Goal: Navigation & Orientation: Understand site structure

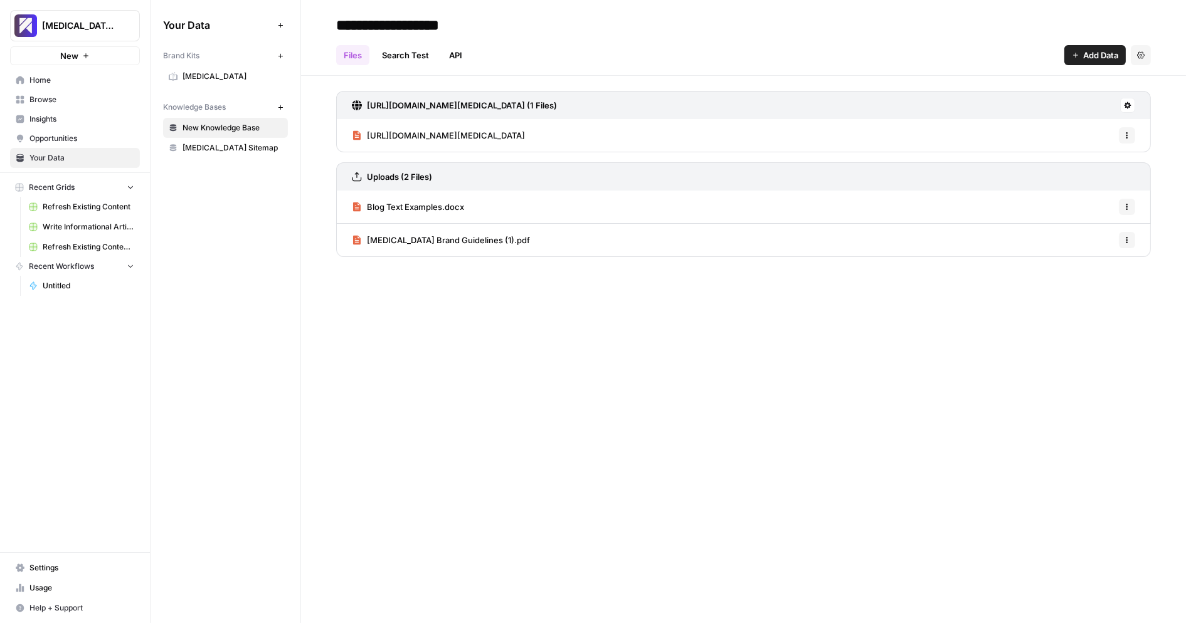
click at [52, 593] on span "Usage" at bounding box center [81, 588] width 105 height 11
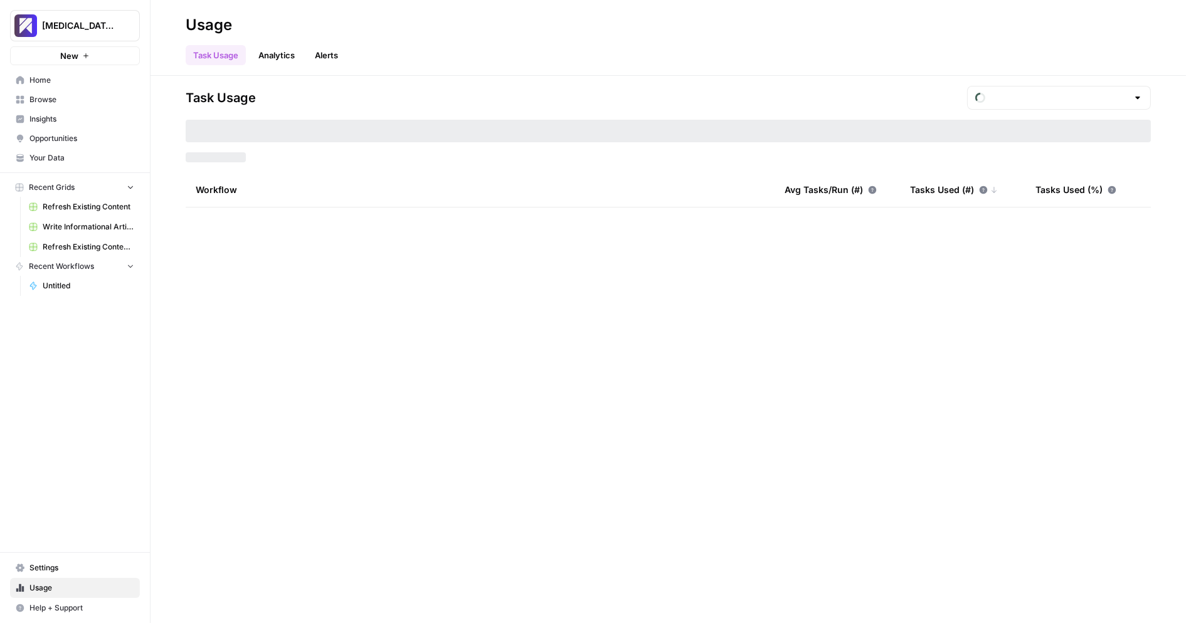
type input "September Included Tasks"
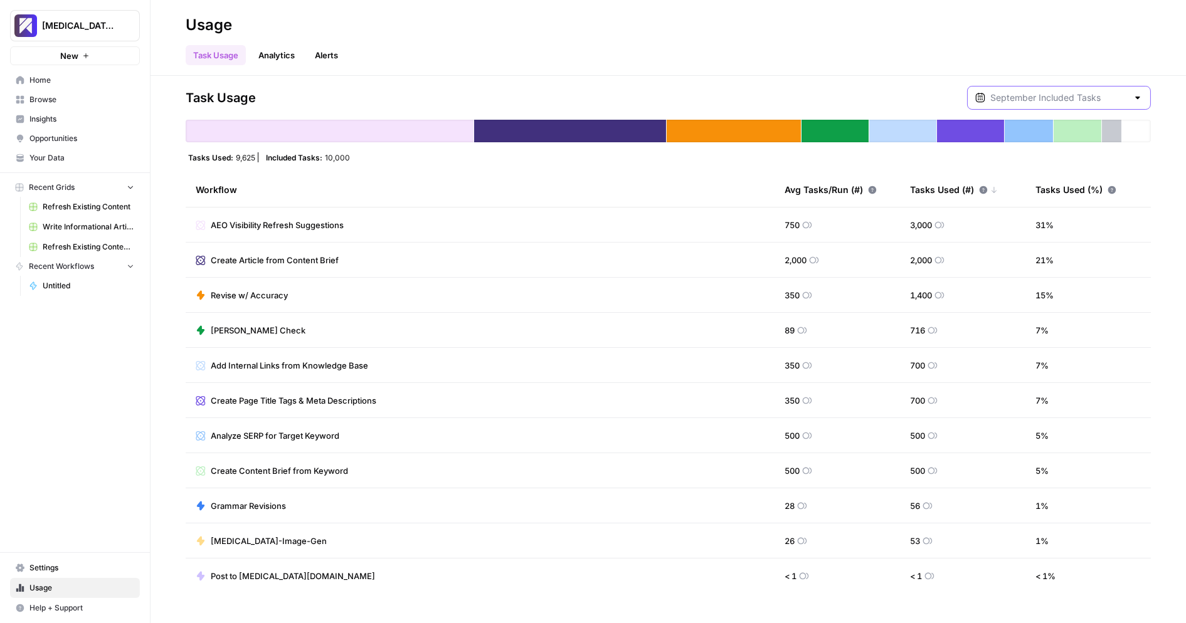
click at [1091, 101] on input "text" at bounding box center [1058, 98] width 137 height 13
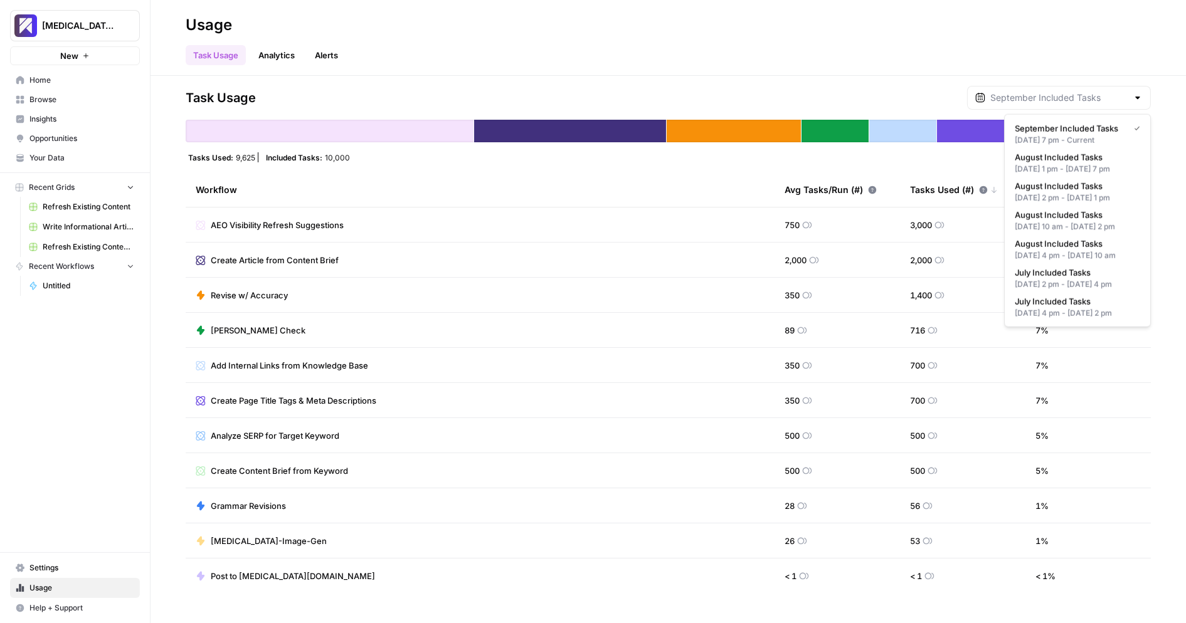
type input "September Included Tasks"
click at [896, 92] on div "Task Usage September Included Tasks" at bounding box center [668, 98] width 965 height 24
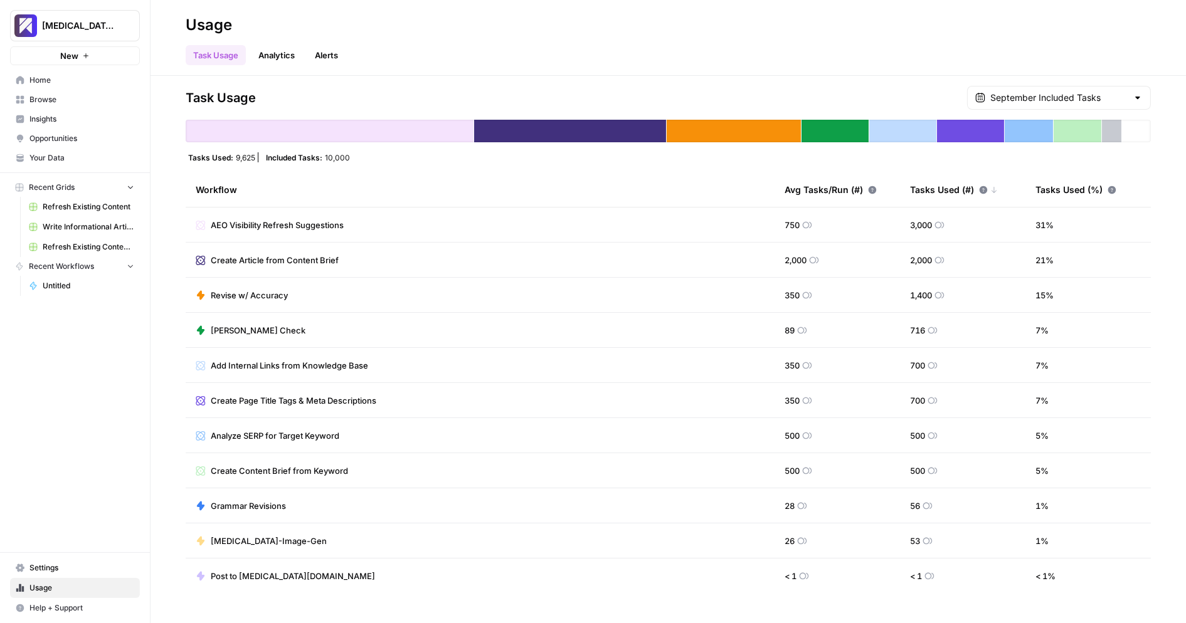
click at [72, 565] on span "Settings" at bounding box center [81, 568] width 105 height 11
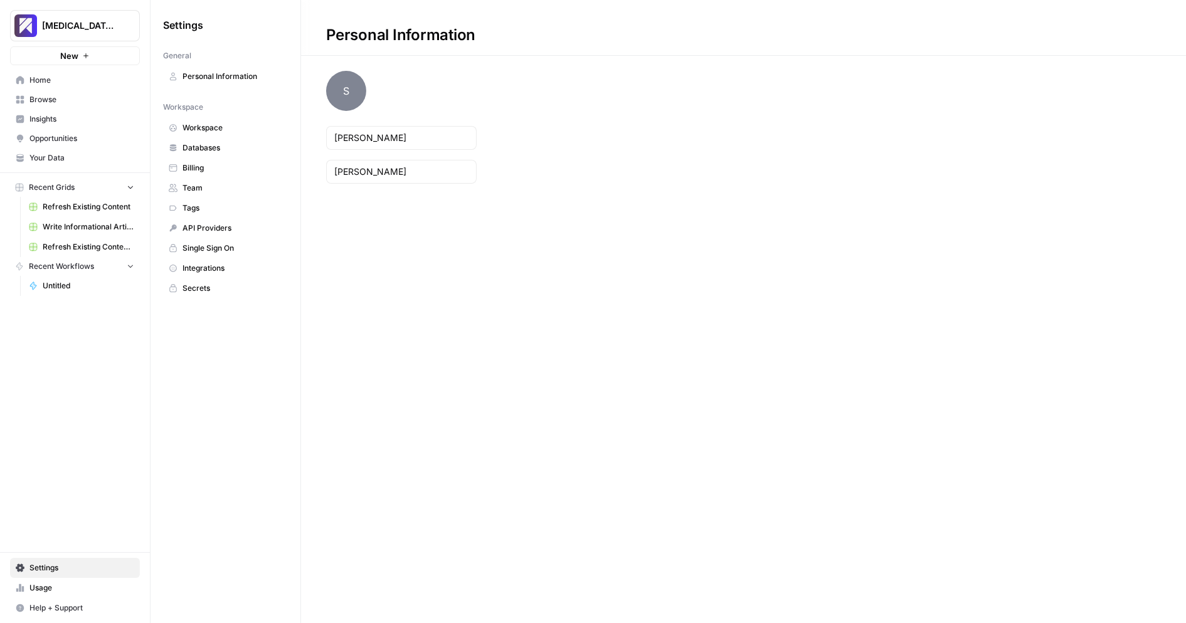
click at [235, 127] on span "Workspace" at bounding box center [232, 127] width 100 height 11
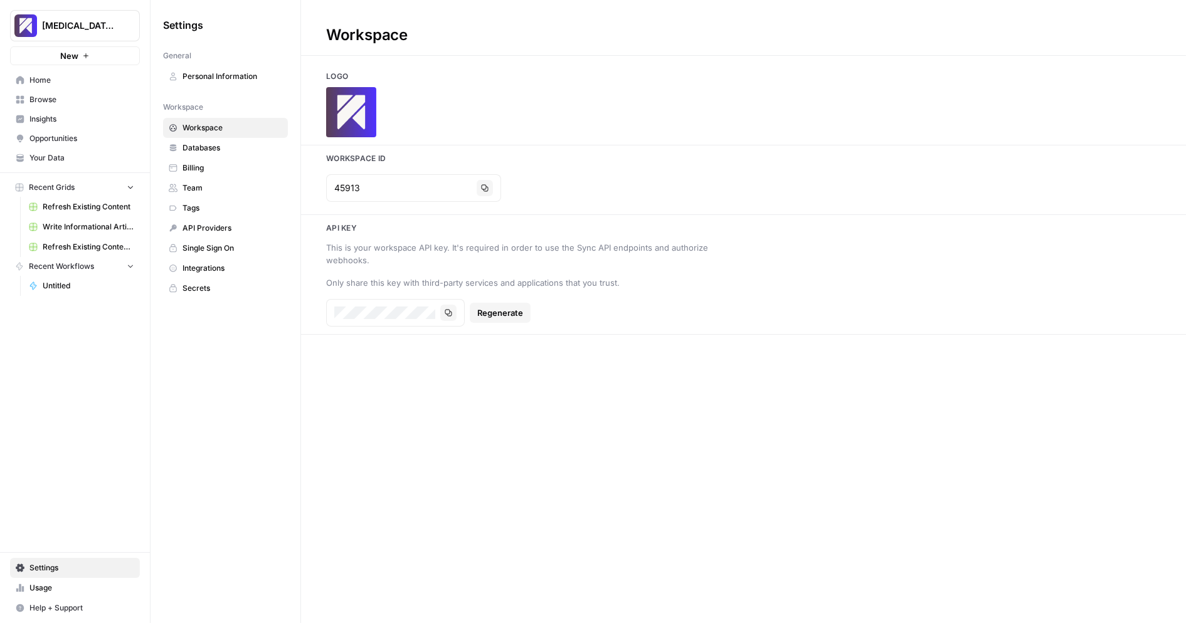
click at [233, 142] on span "Databases" at bounding box center [232, 147] width 100 height 11
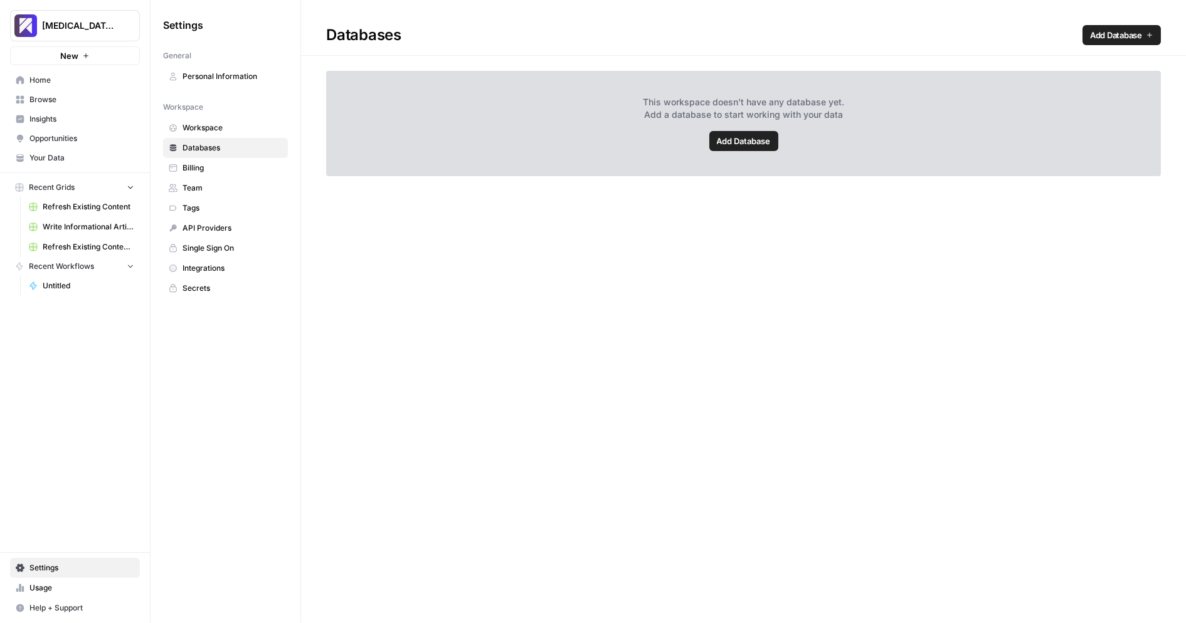
click at [231, 164] on span "Billing" at bounding box center [232, 167] width 100 height 11
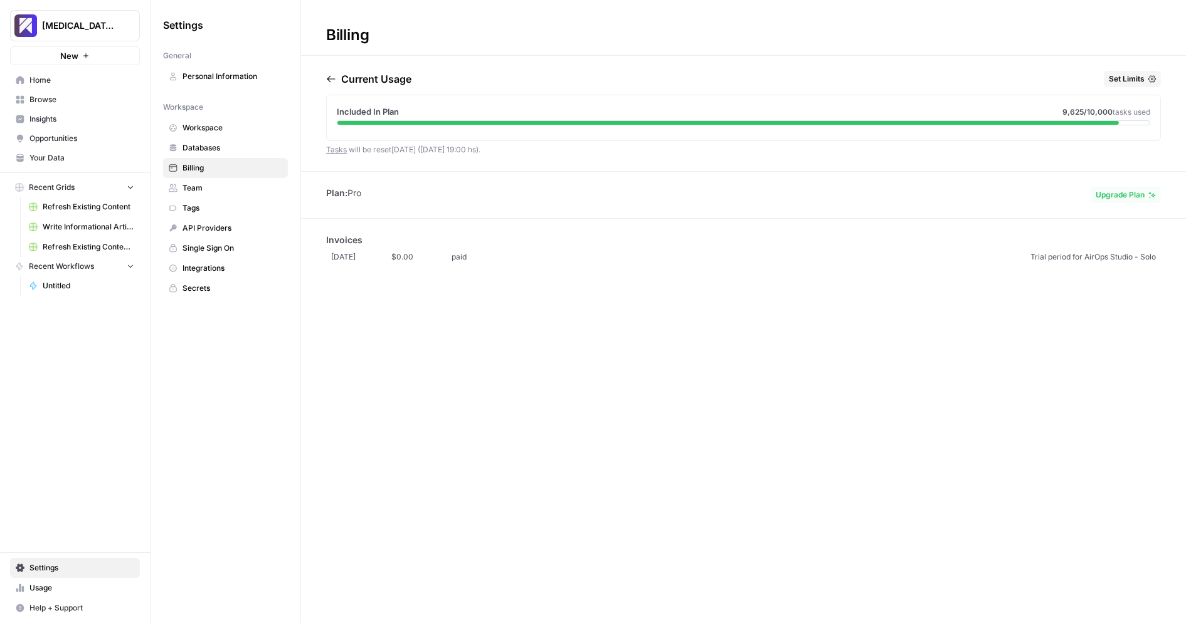
click at [228, 182] on span "Team" at bounding box center [232, 187] width 100 height 11
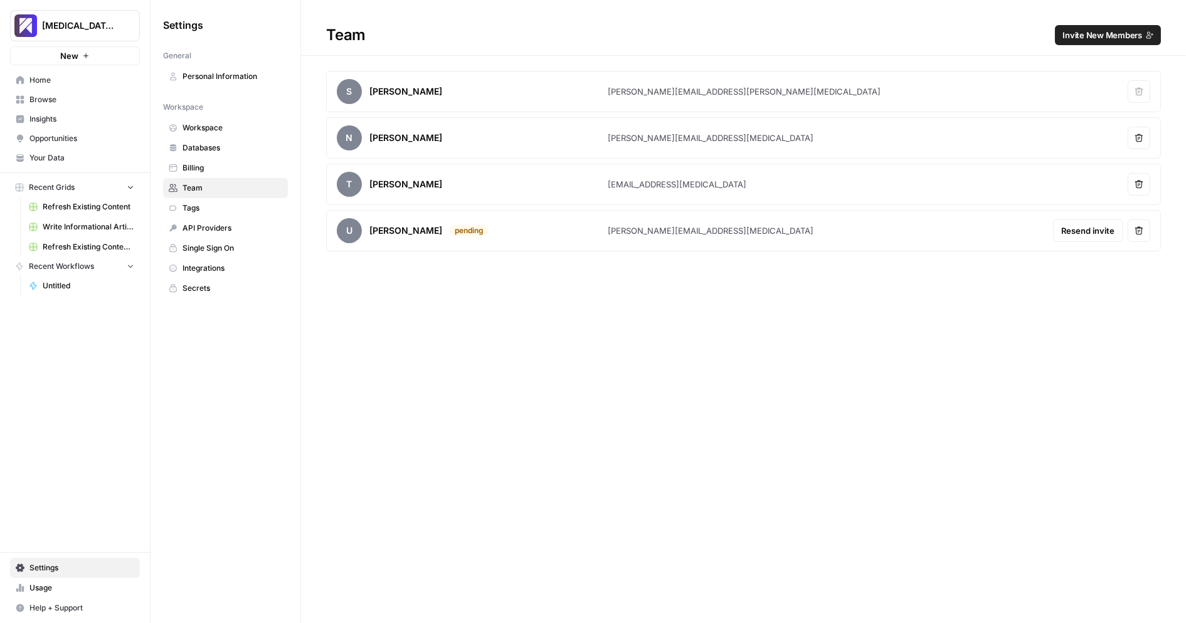
click at [228, 203] on span "Tags" at bounding box center [232, 208] width 100 height 11
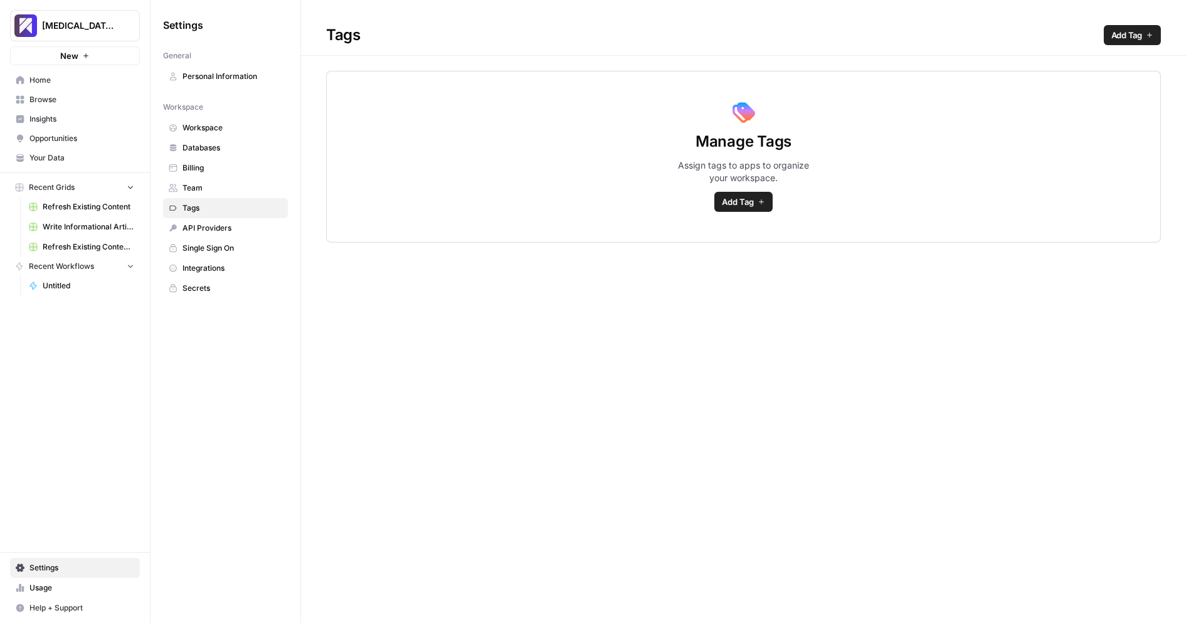
click at [227, 223] on span "API Providers" at bounding box center [232, 228] width 100 height 11
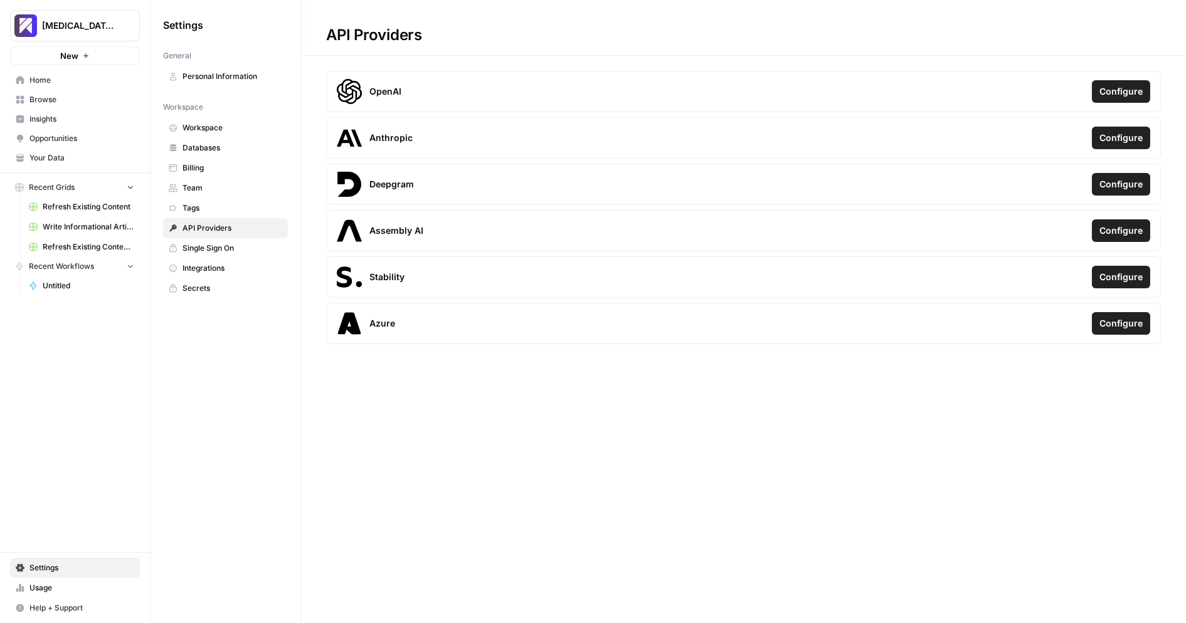
click at [229, 243] on span "Single Sign On" at bounding box center [232, 248] width 100 height 11
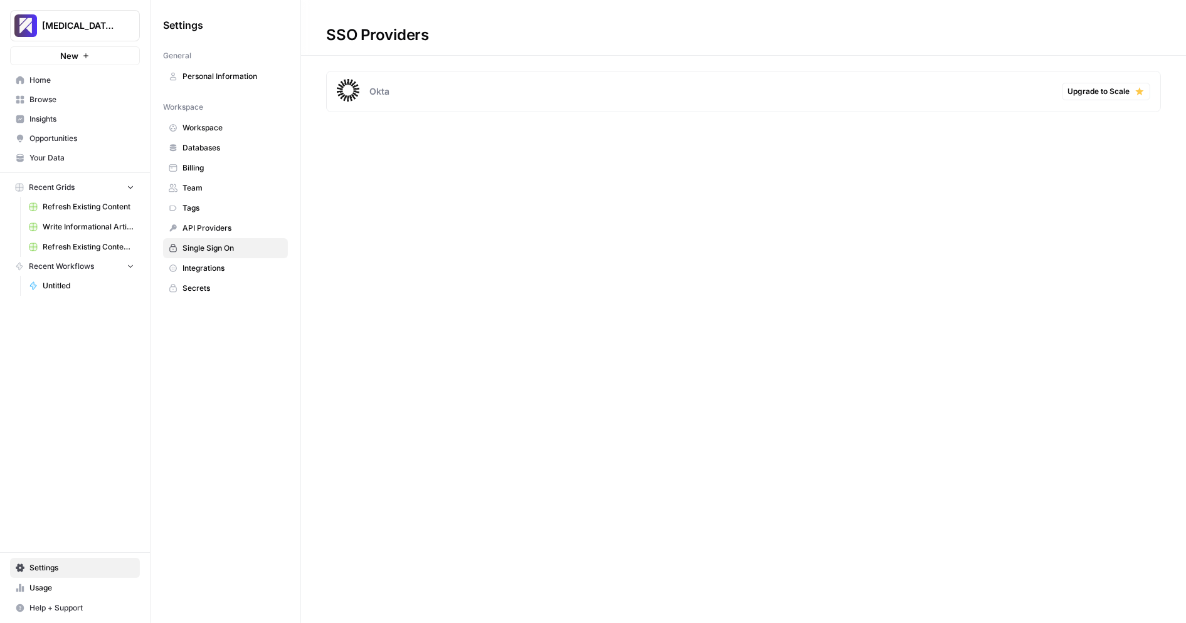
click at [225, 264] on span "Integrations" at bounding box center [232, 268] width 100 height 11
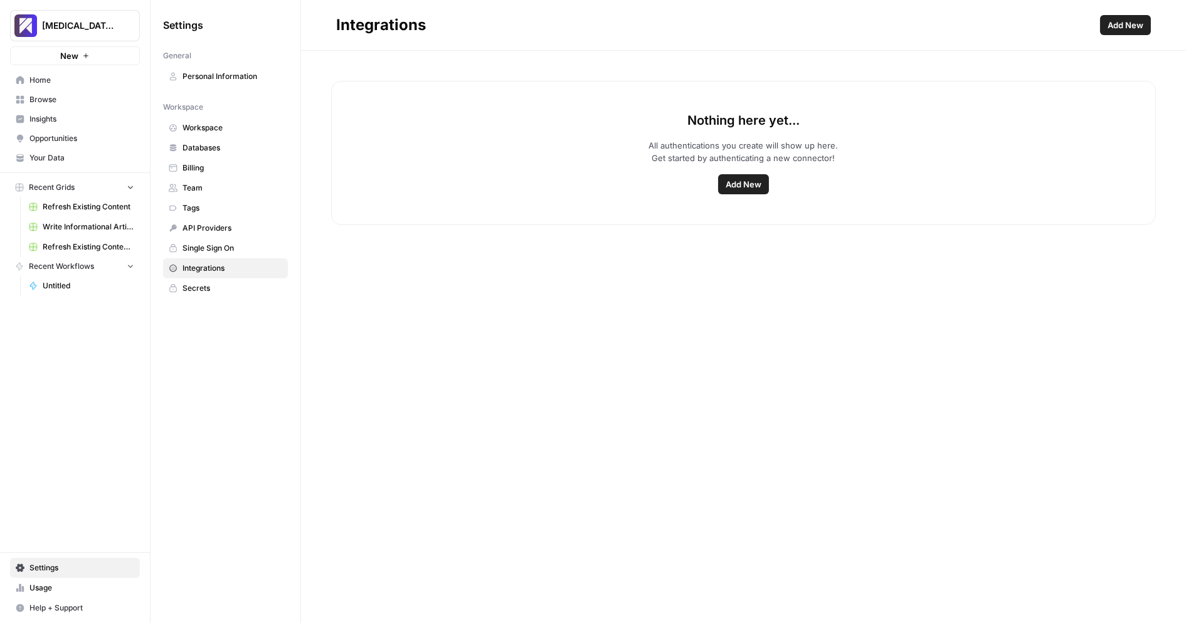
click at [226, 288] on span "Secrets" at bounding box center [232, 288] width 100 height 11
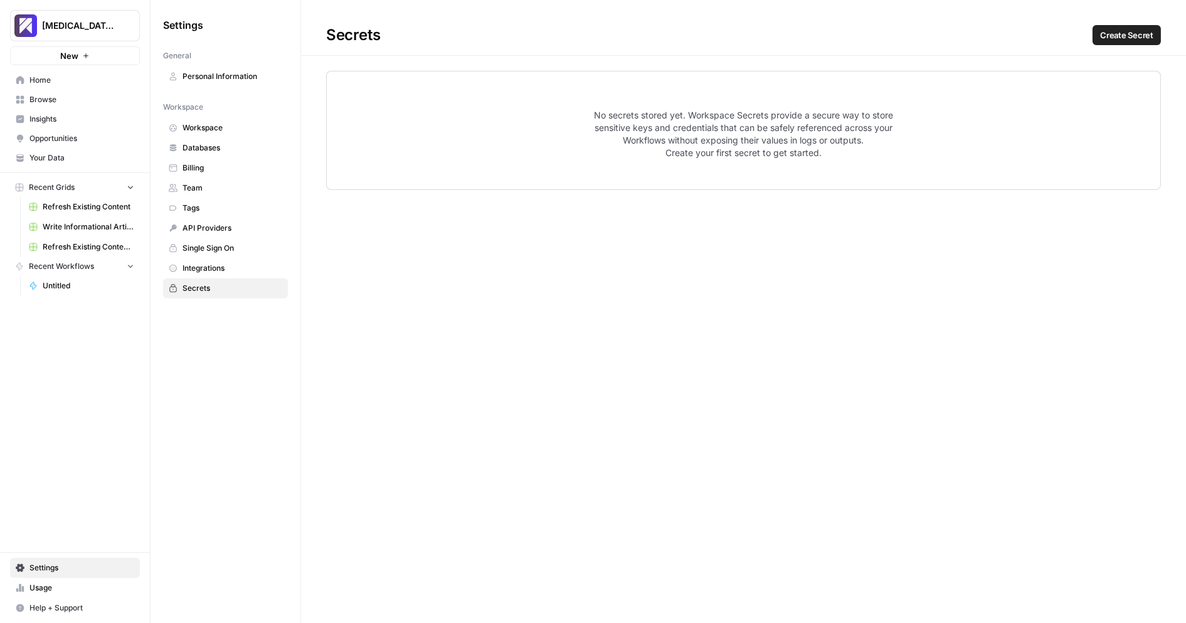
click at [230, 127] on span "Workspace" at bounding box center [232, 127] width 100 height 11
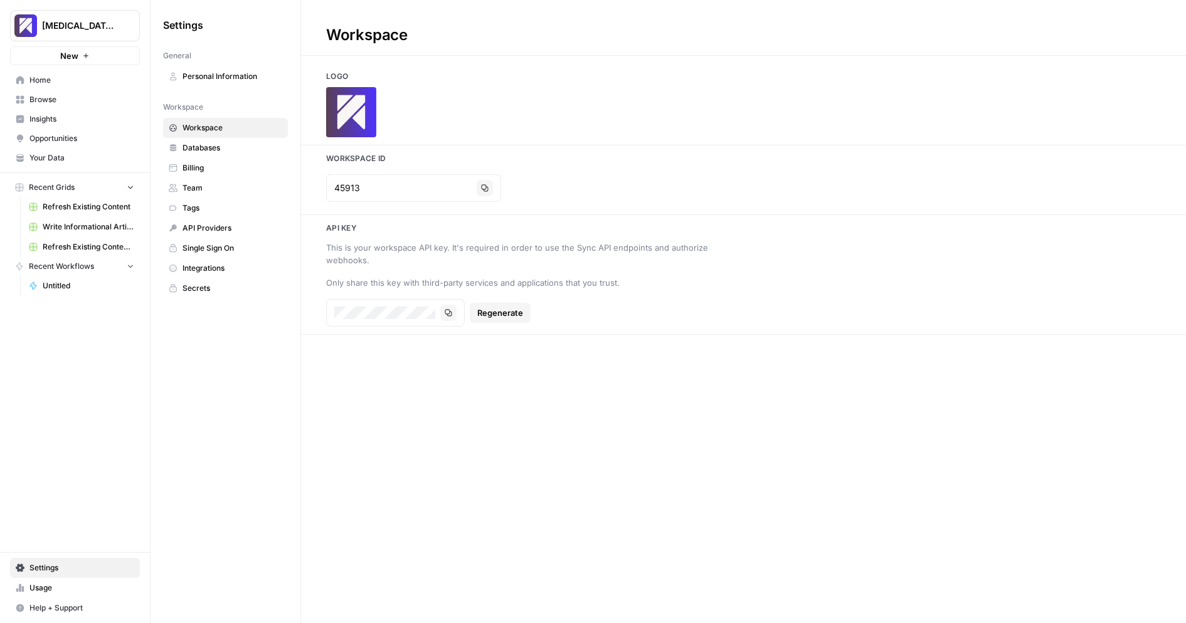
click at [88, 85] on span "Home" at bounding box center [81, 80] width 105 height 11
